Goal: Check status: Check status

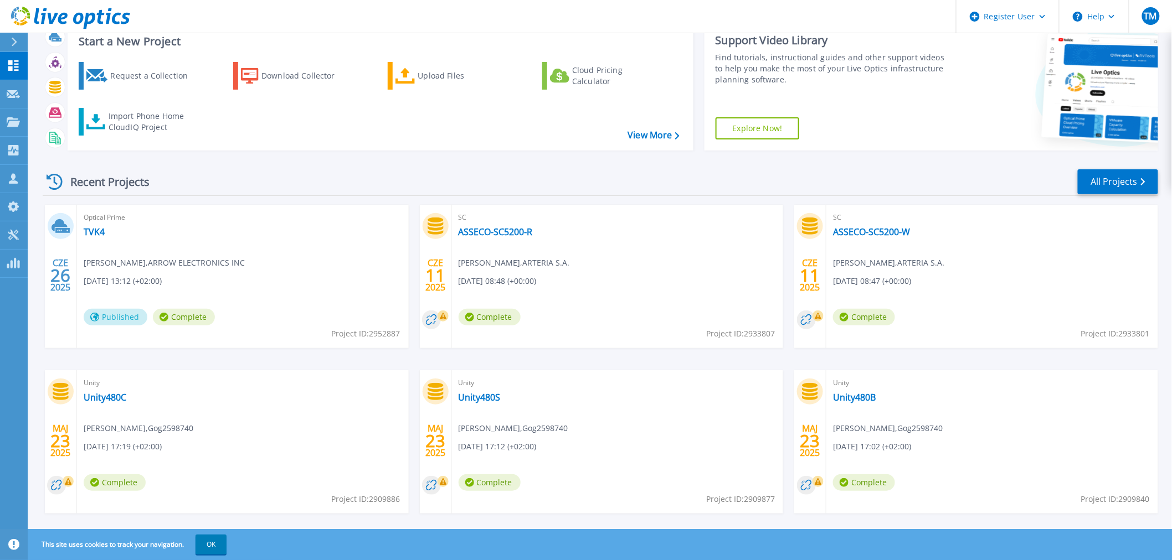
scroll to position [53, 0]
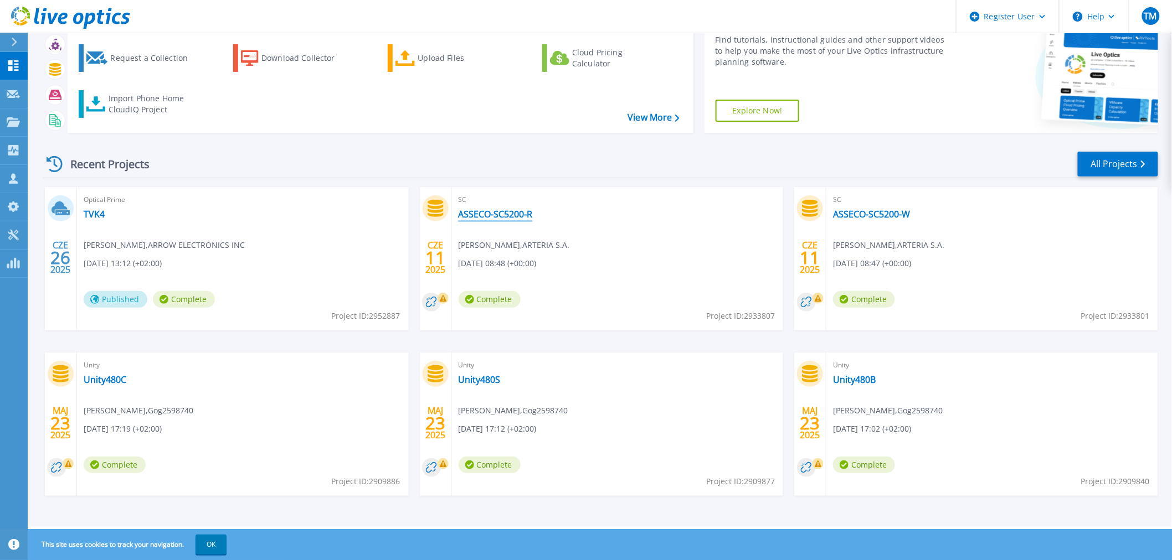
click at [486, 214] on link "ASSECO-SC5200-R" at bounding box center [495, 214] width 74 height 11
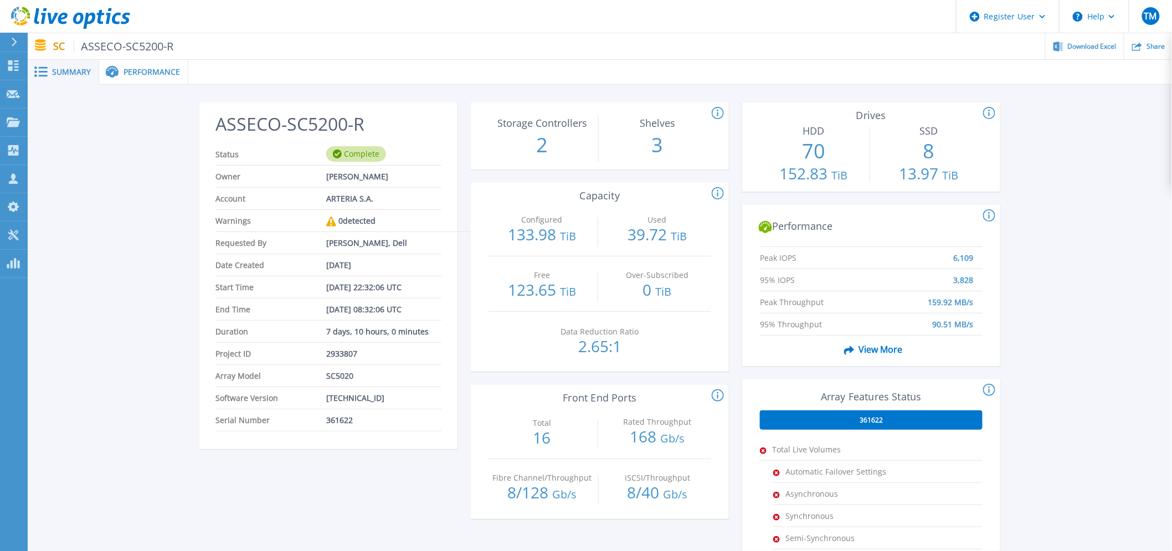
click at [31, 13] on icon at bounding box center [70, 18] width 119 height 23
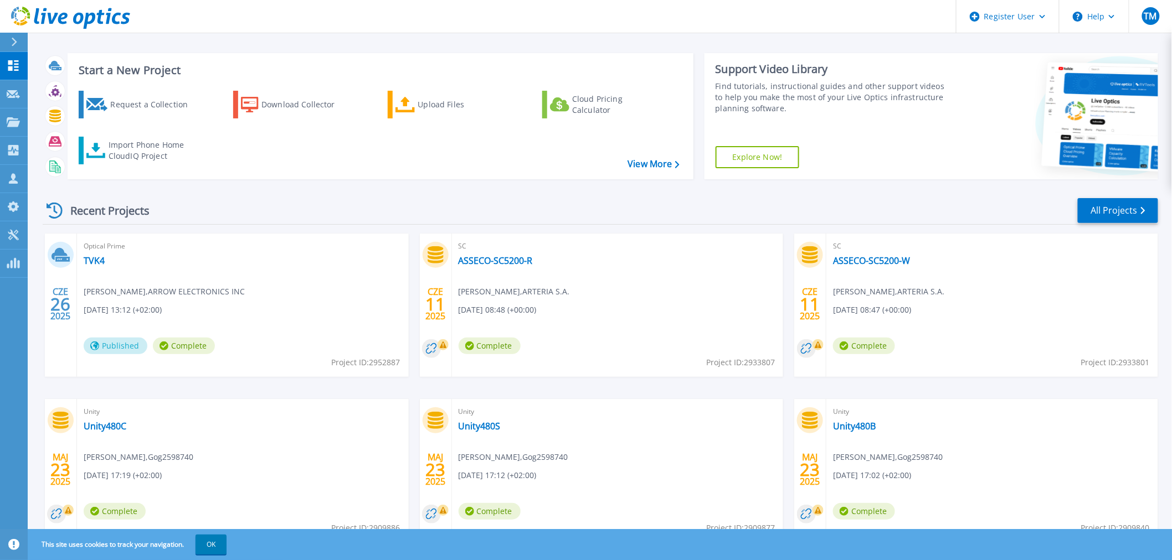
scroll to position [53, 0]
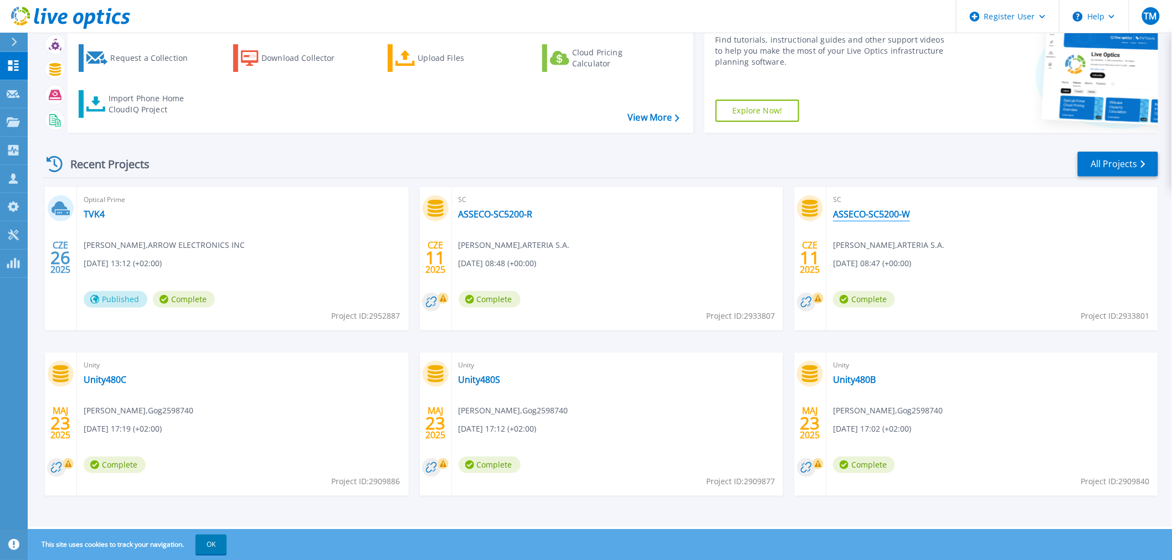
click at [869, 215] on link "ASSECO-SC5200-W" at bounding box center [871, 214] width 77 height 11
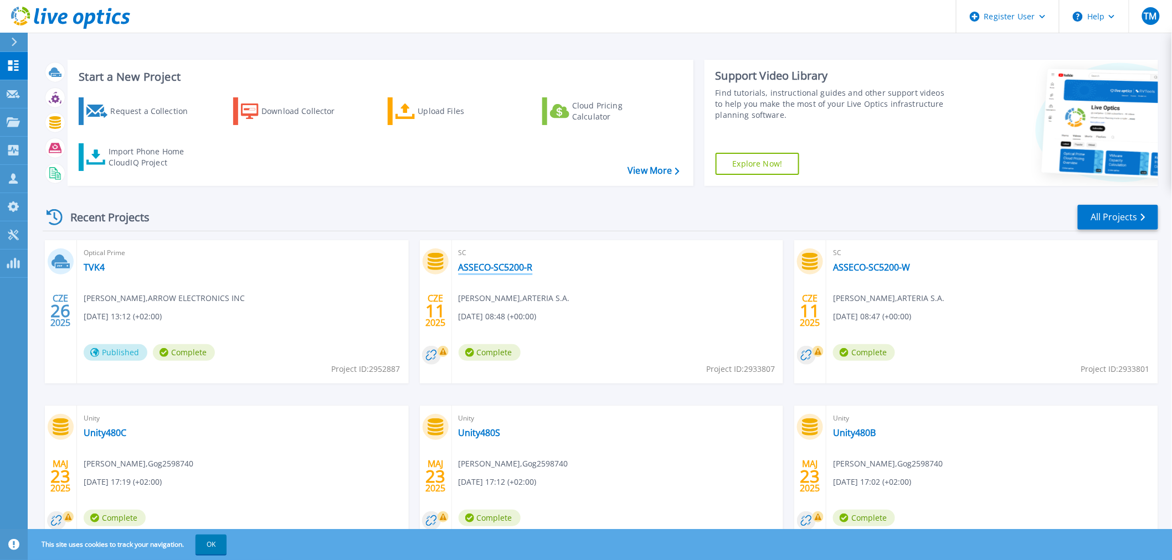
click at [524, 268] on link "ASSECO-SC5200-R" at bounding box center [495, 267] width 74 height 11
click at [866, 263] on link "ASSECO-SC5200-W" at bounding box center [871, 267] width 77 height 11
